Goal: Task Accomplishment & Management: Use online tool/utility

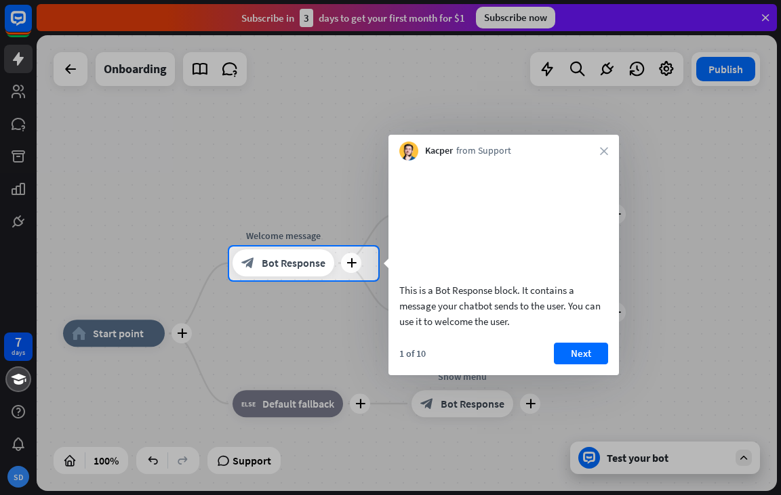
click at [501, 19] on div at bounding box center [390, 123] width 781 height 247
click at [583, 364] on button "Next" at bounding box center [581, 354] width 54 height 22
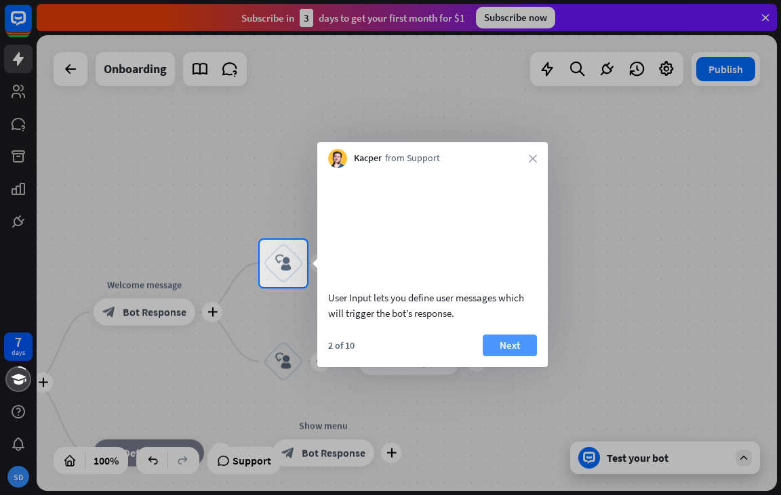
click at [518, 352] on button "Next" at bounding box center [509, 346] width 54 height 22
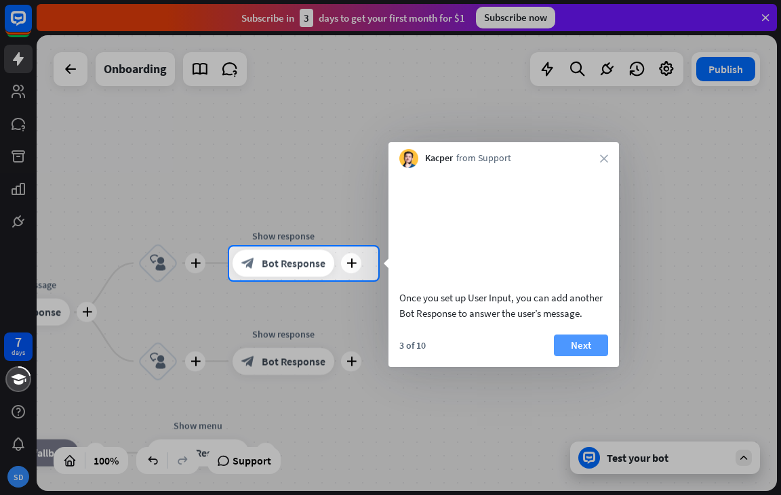
click at [562, 356] on button "Next" at bounding box center [581, 346] width 54 height 22
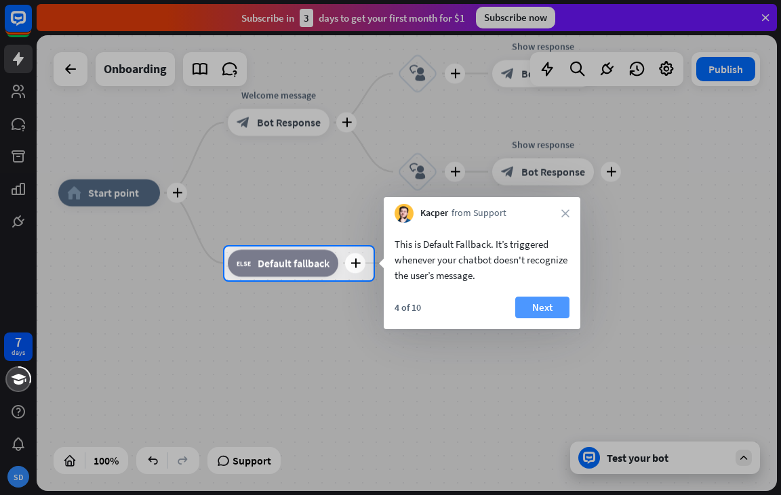
click at [537, 314] on button "Next" at bounding box center [542, 308] width 54 height 22
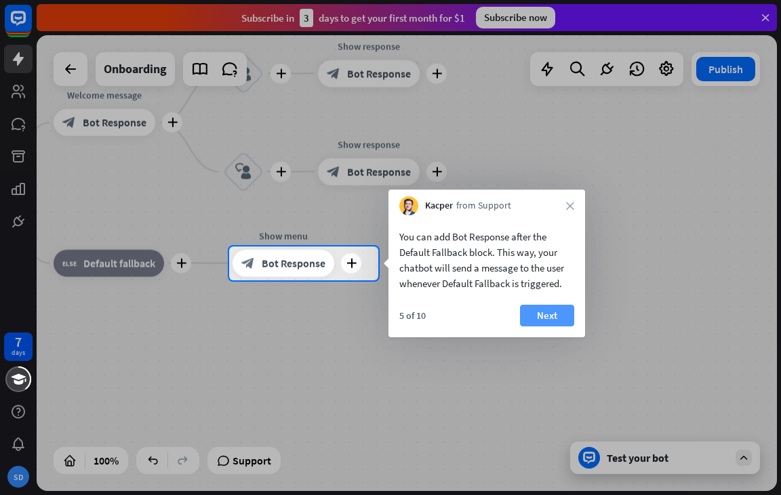
click at [560, 311] on button "Next" at bounding box center [547, 316] width 54 height 22
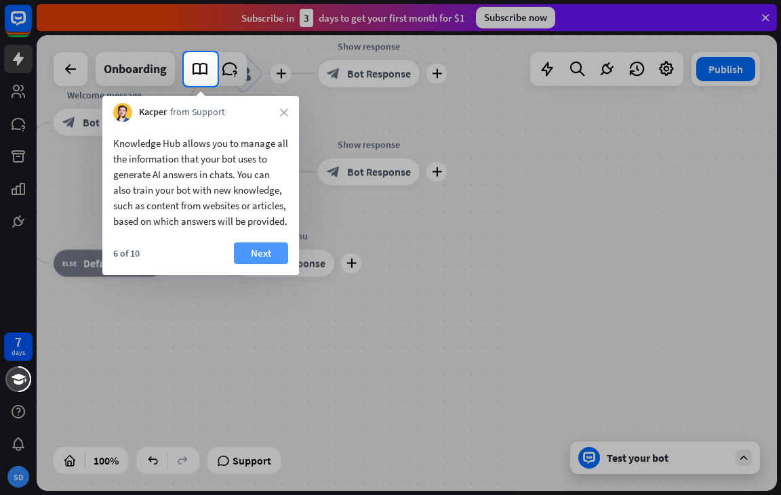
click at [253, 264] on button "Next" at bounding box center [261, 254] width 54 height 22
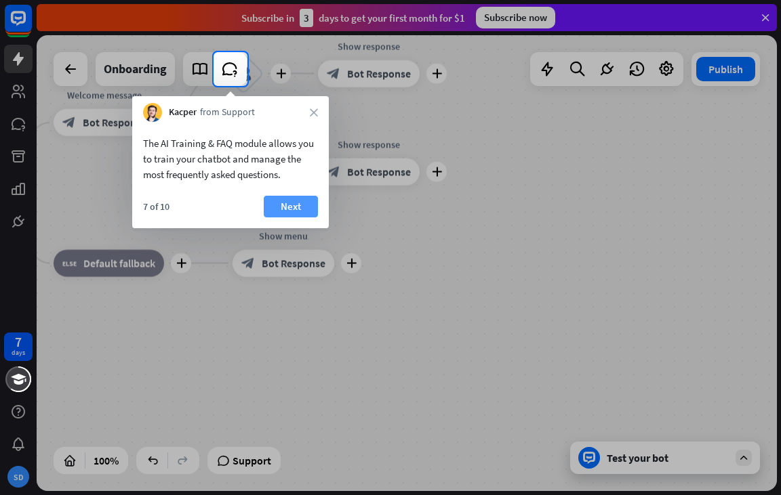
click at [291, 204] on button "Next" at bounding box center [291, 207] width 54 height 22
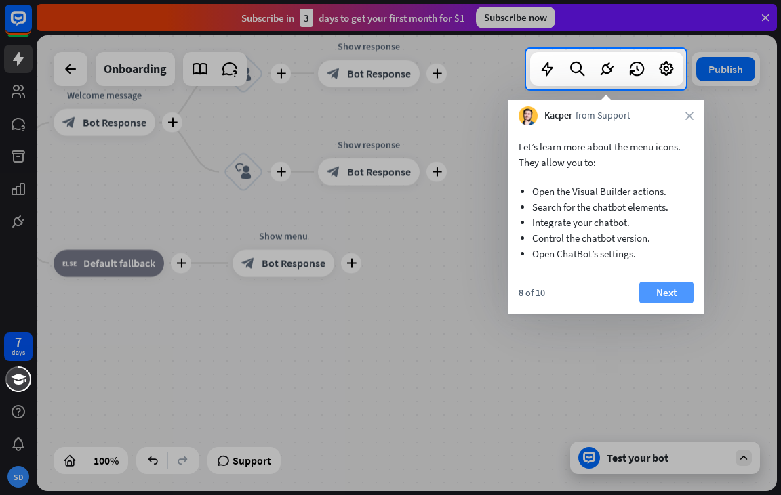
click at [673, 289] on button "Next" at bounding box center [666, 293] width 54 height 22
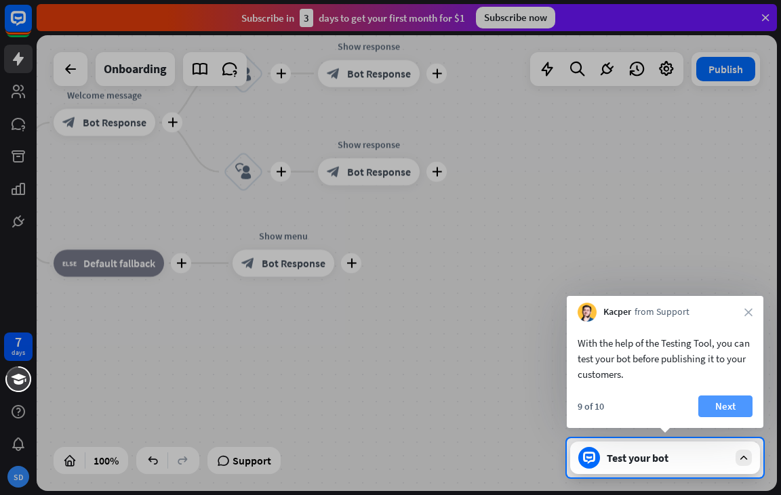
click at [730, 403] on button "Next" at bounding box center [725, 407] width 54 height 22
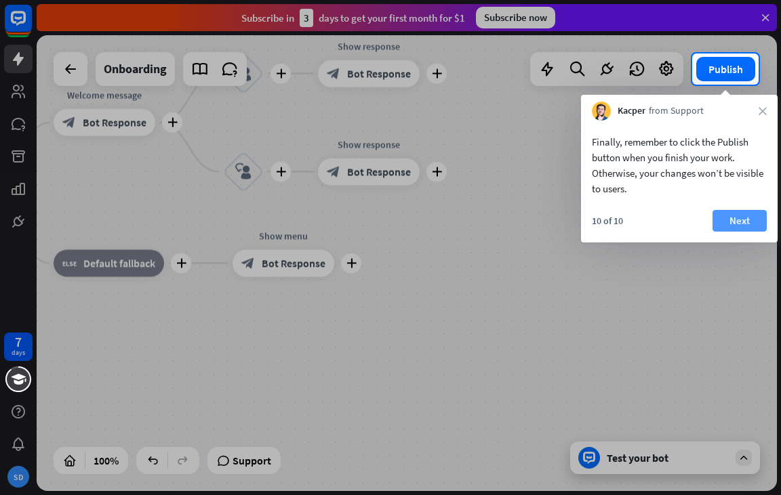
click at [737, 226] on button "Next" at bounding box center [739, 221] width 54 height 22
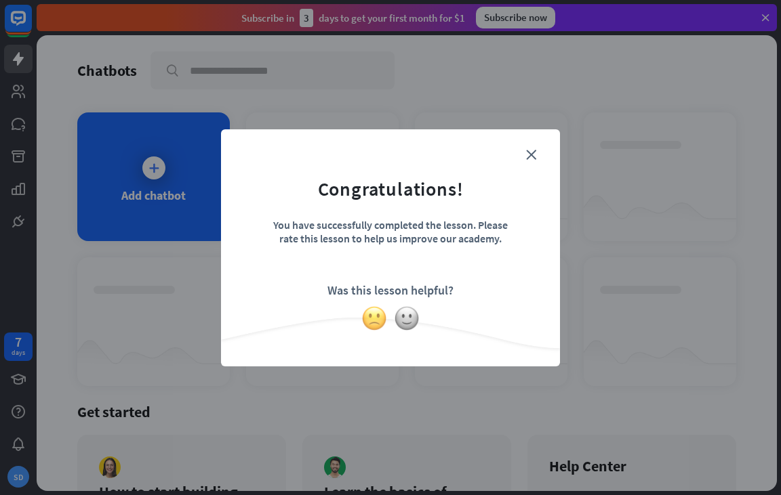
click at [373, 308] on img at bounding box center [374, 319] width 26 height 26
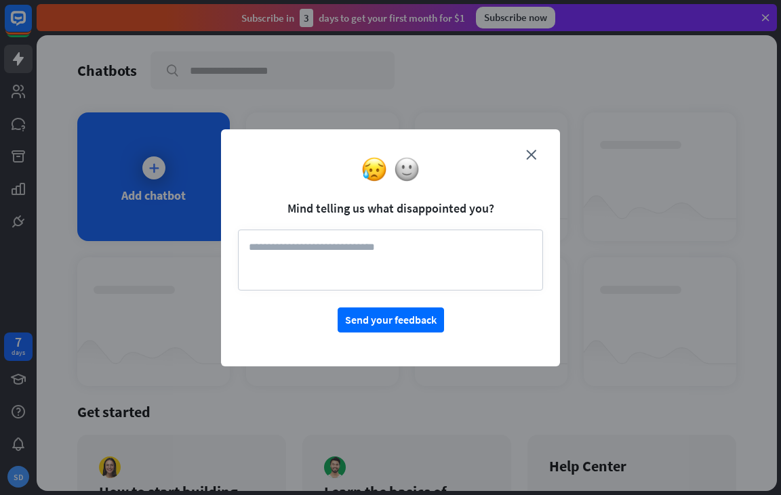
click at [390, 253] on textarea at bounding box center [390, 260] width 305 height 61
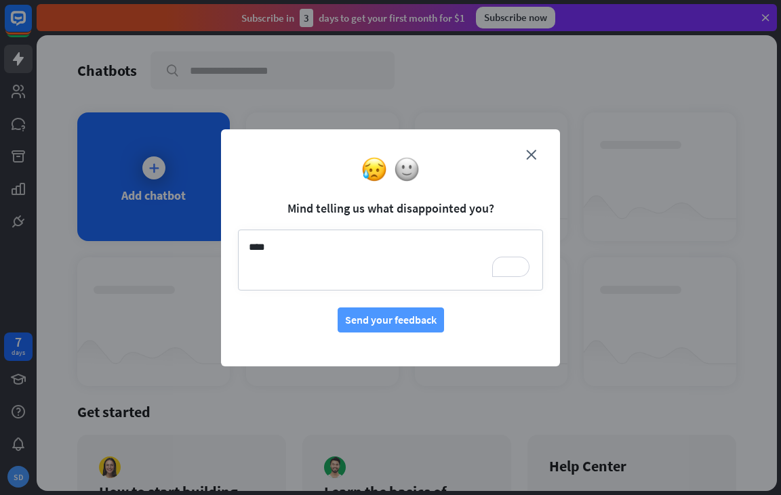
click at [400, 323] on button "Send your feedback" at bounding box center [390, 320] width 106 height 25
click at [333, 238] on textarea "****" at bounding box center [390, 260] width 305 height 61
type textarea "**********"
click at [384, 314] on button "Send your feedback" at bounding box center [390, 320] width 106 height 25
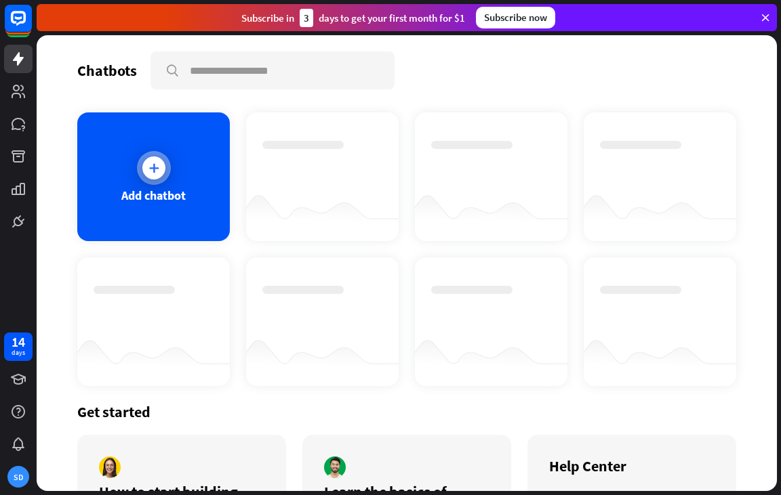
click at [171, 190] on div "Add chatbot" at bounding box center [153, 196] width 64 height 16
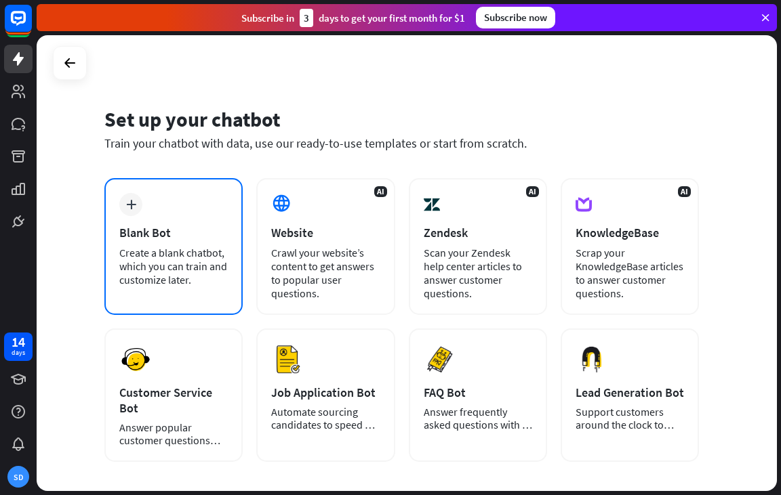
click at [165, 229] on div "Blank Bot" at bounding box center [173, 233] width 108 height 16
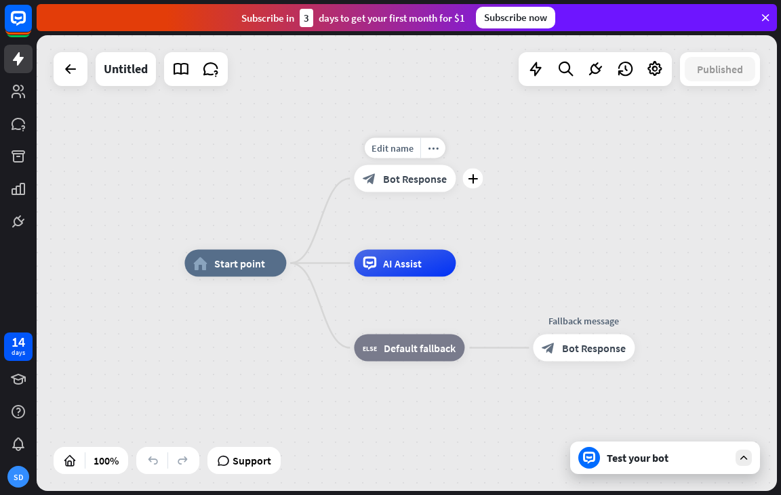
click at [376, 185] on icon "block_bot_response" at bounding box center [369, 179] width 14 height 14
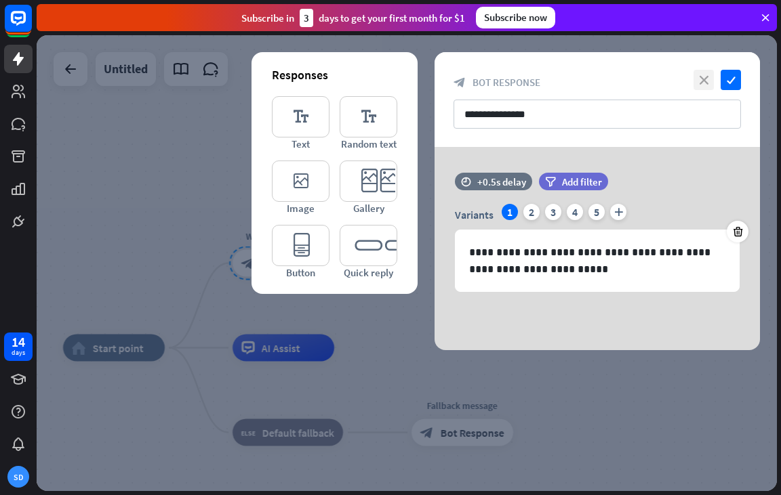
click at [704, 82] on icon "close" at bounding box center [703, 80] width 20 height 20
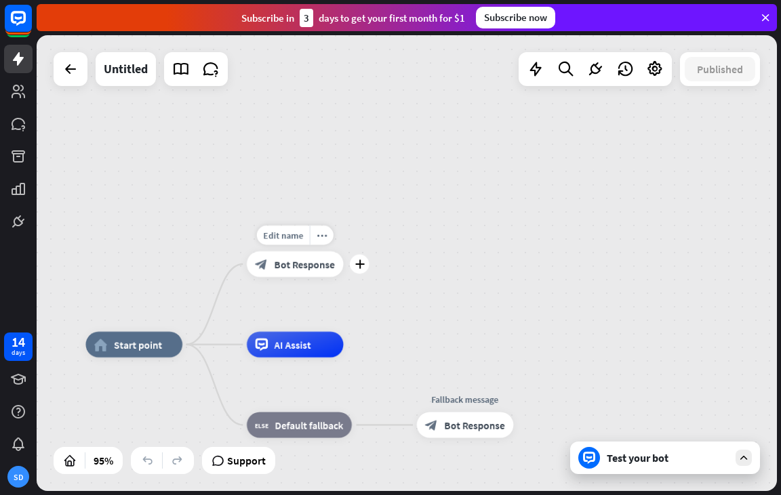
click at [268, 265] on icon "block_bot_response" at bounding box center [261, 264] width 13 height 13
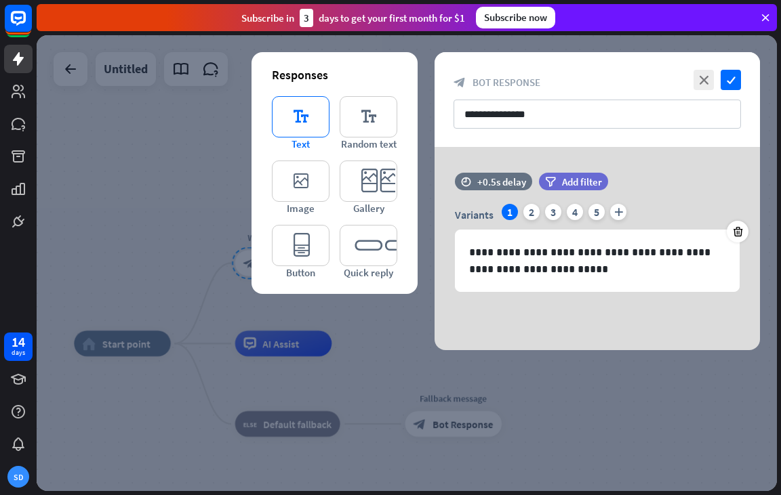
click at [329, 129] on icon "editor_text" at bounding box center [301, 116] width 58 height 41
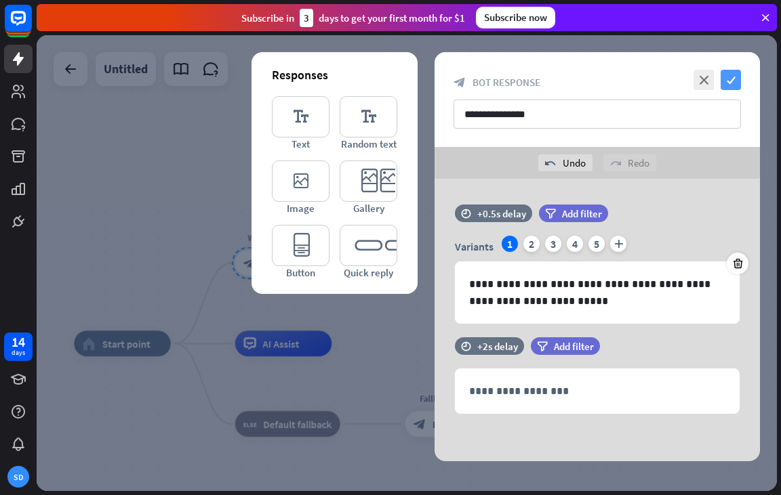
click at [726, 81] on icon "check" at bounding box center [730, 80] width 20 height 20
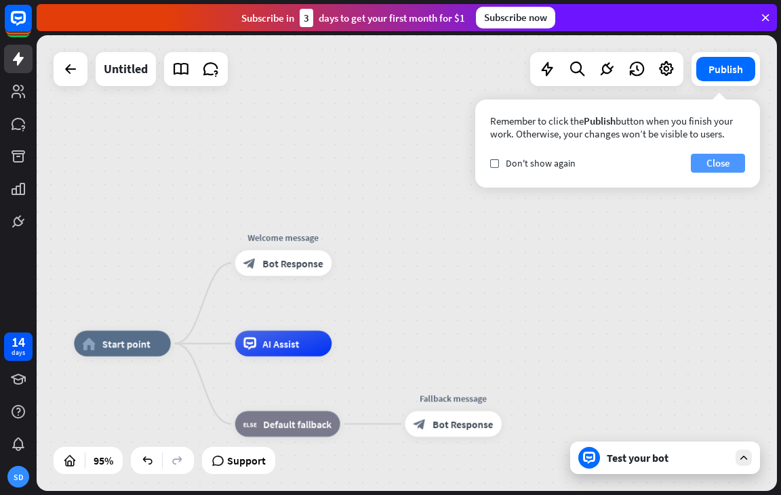
click at [715, 162] on button "Close" at bounding box center [717, 163] width 54 height 19
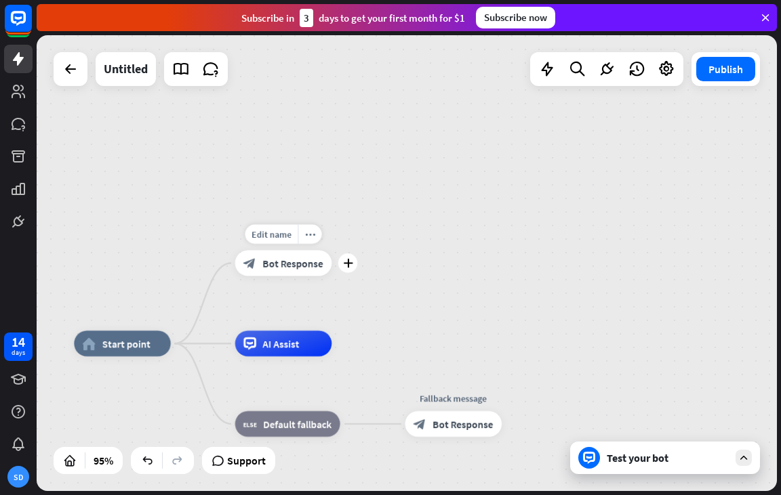
click at [255, 261] on icon "block_bot_response" at bounding box center [249, 263] width 13 height 13
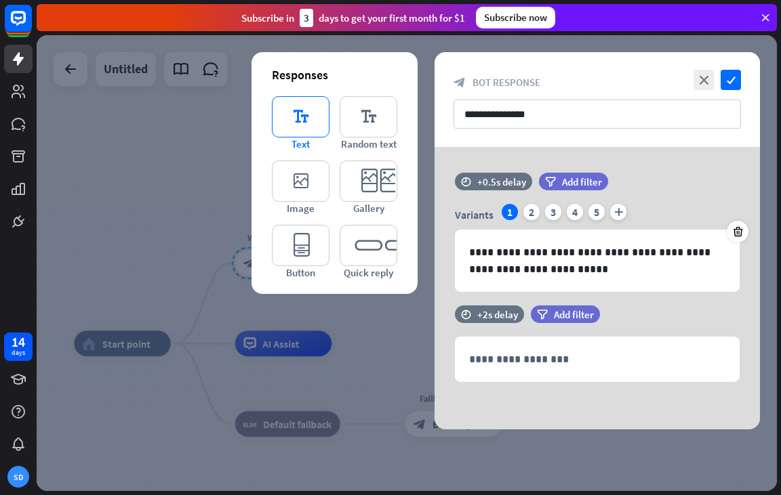
click at [329, 117] on icon "editor_text" at bounding box center [301, 116] width 58 height 41
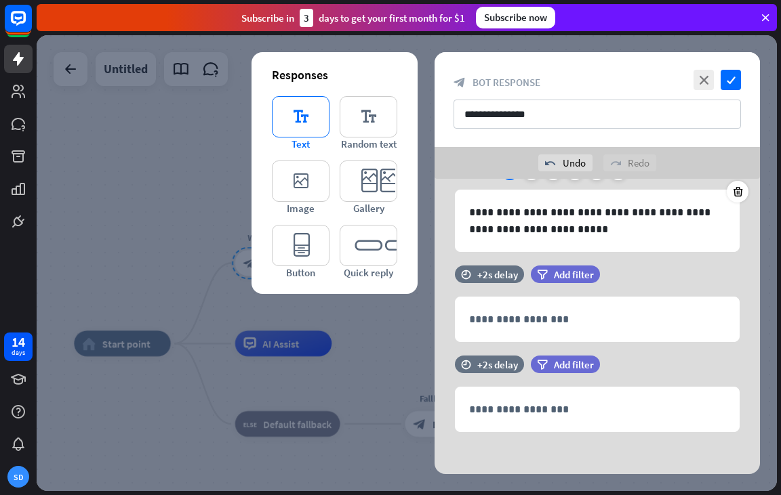
scroll to position [77, 0]
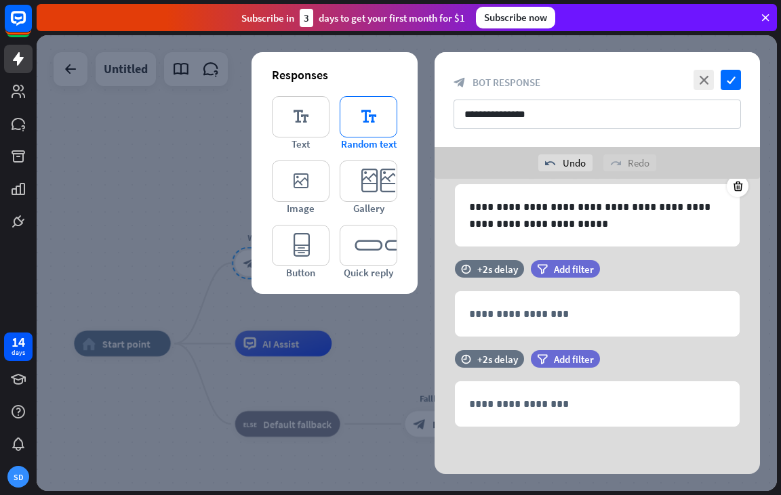
click at [397, 113] on icon "editor_text" at bounding box center [368, 116] width 58 height 41
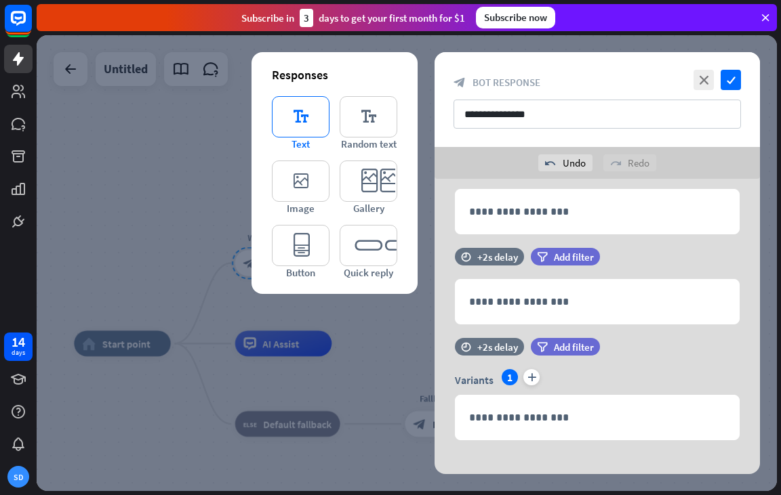
scroll to position [193, 0]
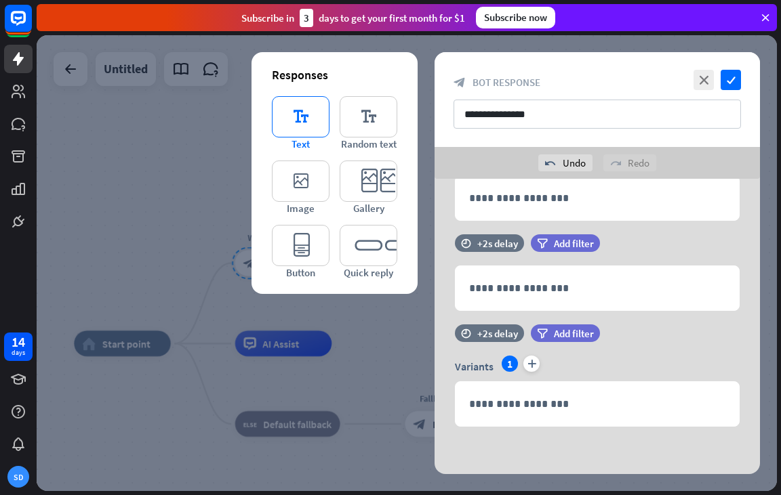
click at [329, 119] on icon "editor_text" at bounding box center [301, 116] width 58 height 41
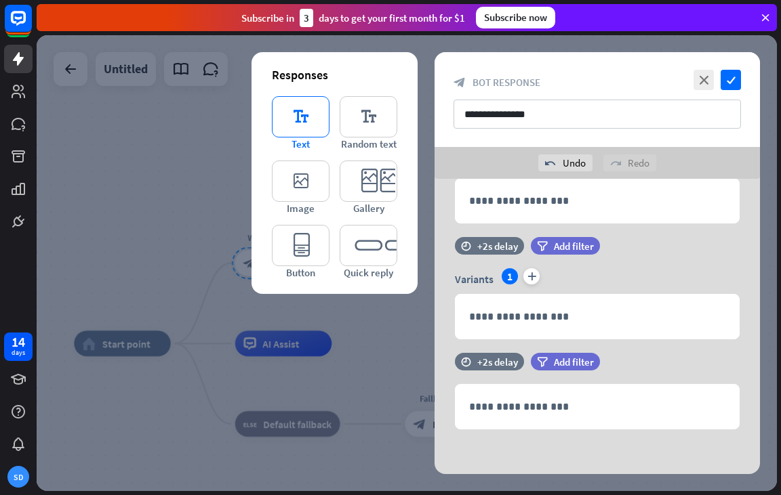
scroll to position [283, 0]
